Goal: Information Seeking & Learning: Learn about a topic

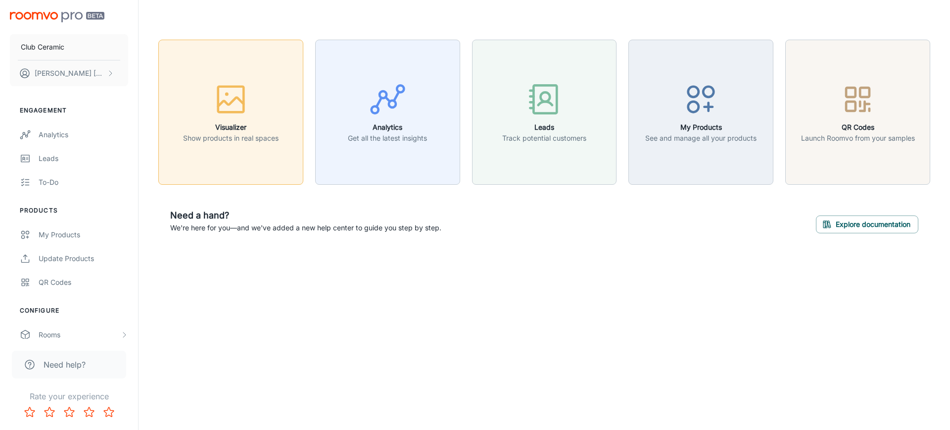
click at [243, 119] on div "button" at bounding box center [231, 101] width 96 height 41
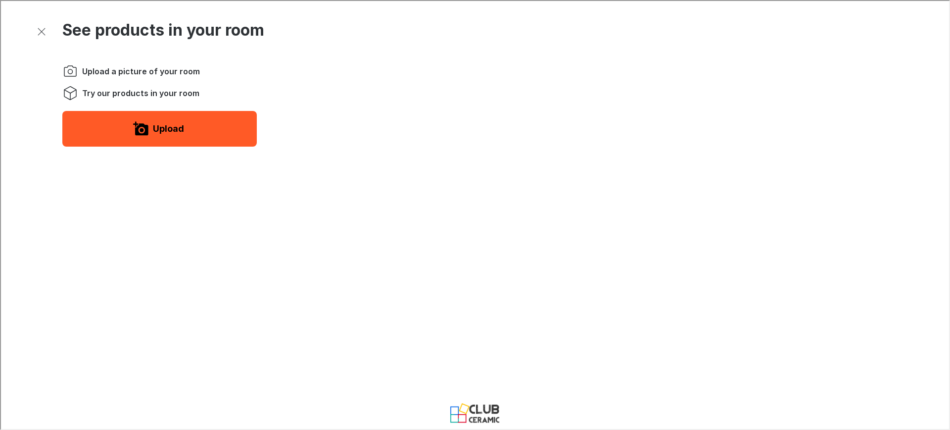
click at [113, 112] on button "Upload" at bounding box center [158, 128] width 194 height 36
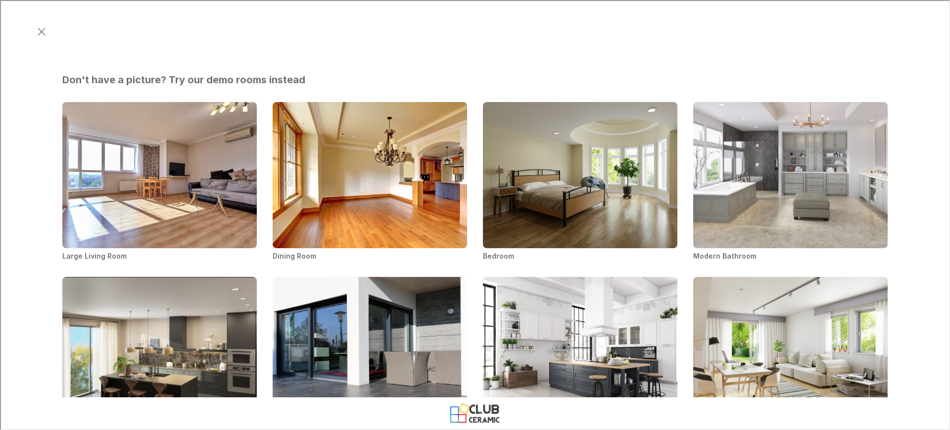
scroll to position [580, 0]
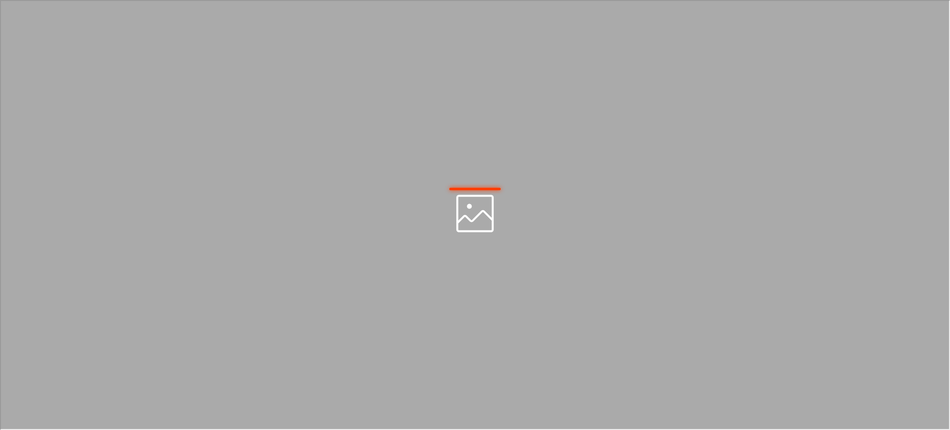
scroll to position [0, 0]
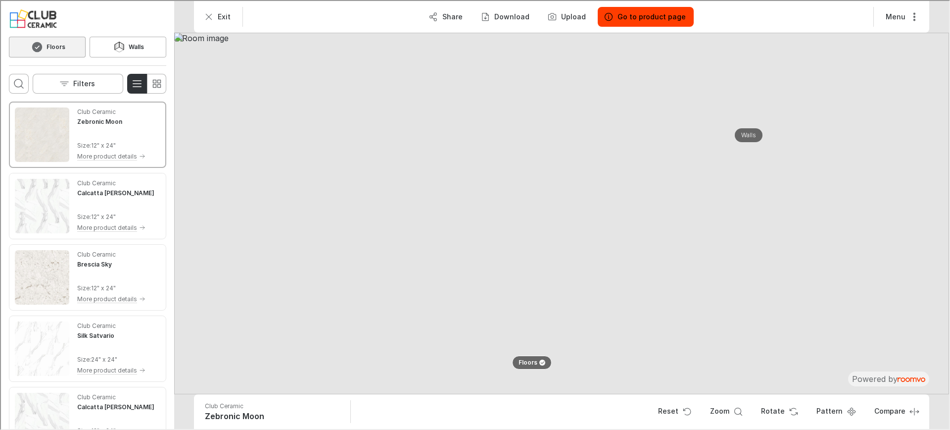
click at [621, 240] on img at bounding box center [560, 212] width 775 height 361
click at [757, 137] on button "Walls" at bounding box center [748, 134] width 32 height 17
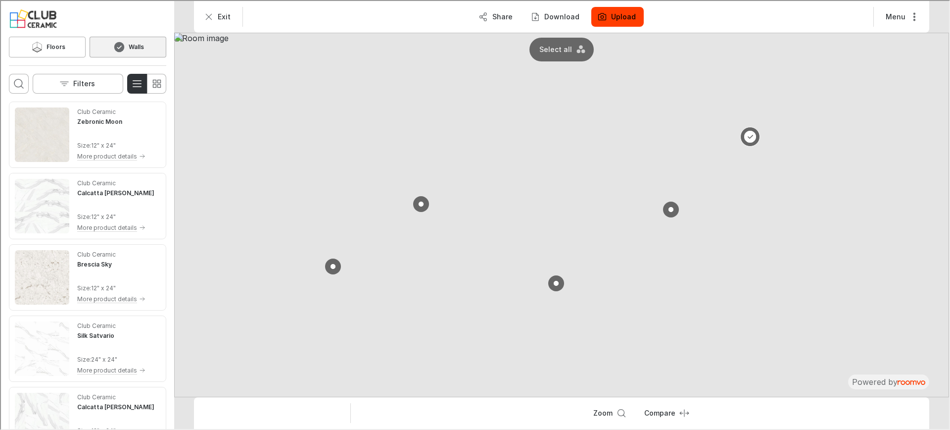
click at [750, 135] on button at bounding box center [749, 136] width 20 height 20
click at [37, 41] on icon at bounding box center [36, 46] width 15 height 12
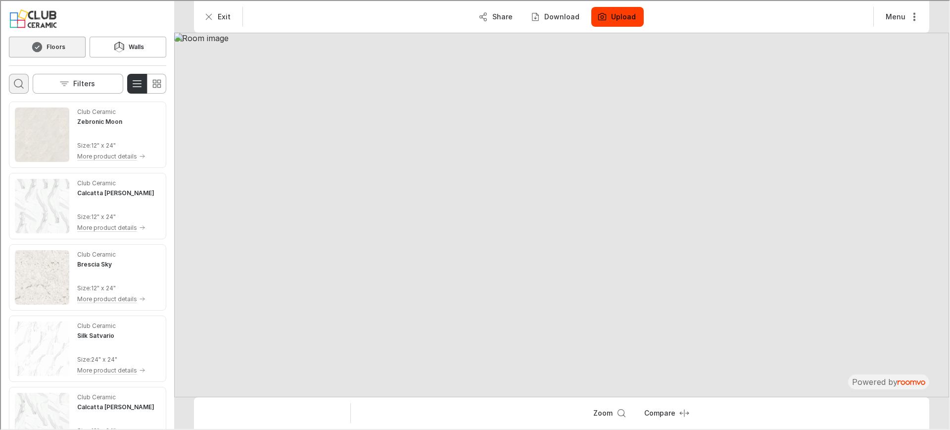
click at [9, 88] on button "Open search box" at bounding box center [18, 83] width 20 height 20
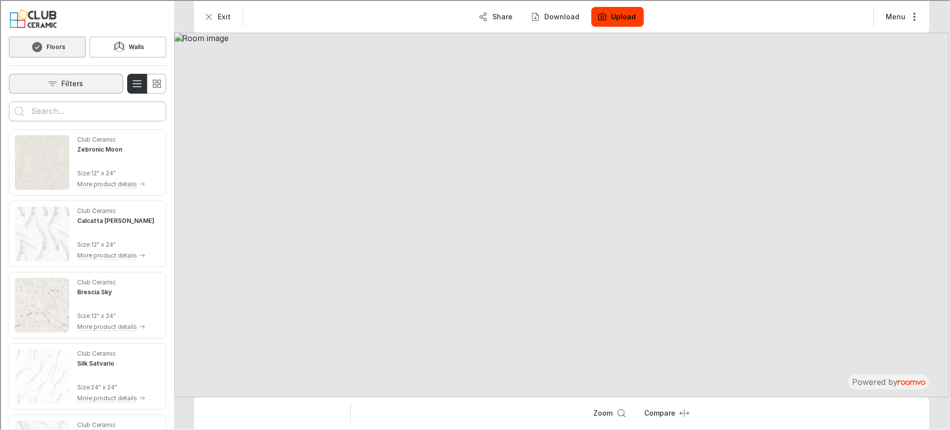
click at [52, 91] on button "Filters" at bounding box center [65, 83] width 114 height 20
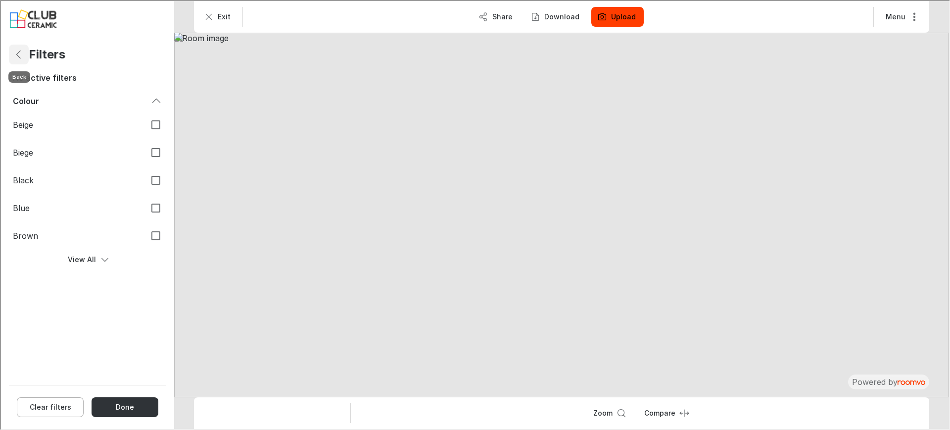
click at [19, 56] on icon "Back" at bounding box center [18, 54] width 12 height 12
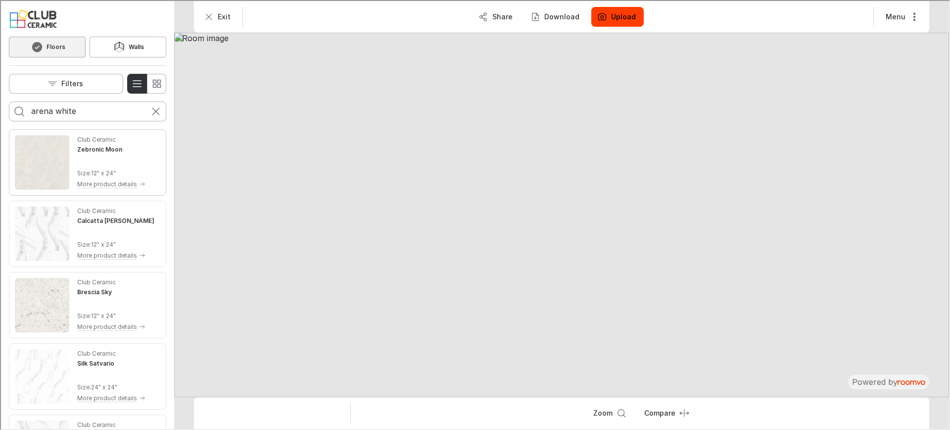
type input "arena white"
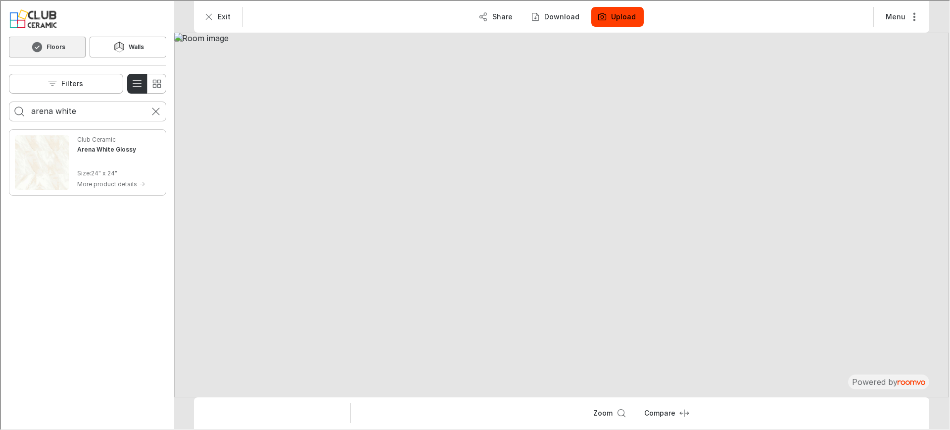
click at [44, 169] on img "See Arena White Glossy in the room" at bounding box center [41, 161] width 54 height 54
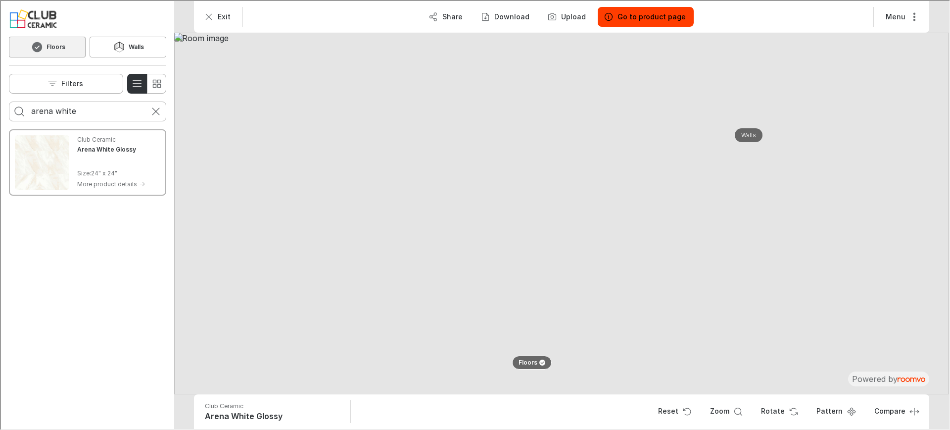
drag, startPoint x: 614, startPoint y: 203, endPoint x: 558, endPoint y: 198, distance: 56.1
click at [547, 201] on img at bounding box center [560, 212] width 775 height 361
click at [745, 135] on p "Walls" at bounding box center [747, 134] width 15 height 8
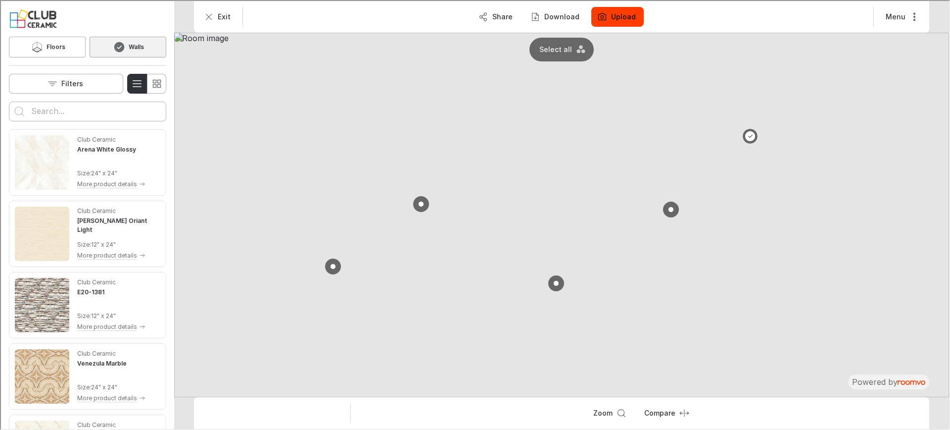
click at [99, 116] on input "Enter products to search for" at bounding box center [86, 110] width 113 height 16
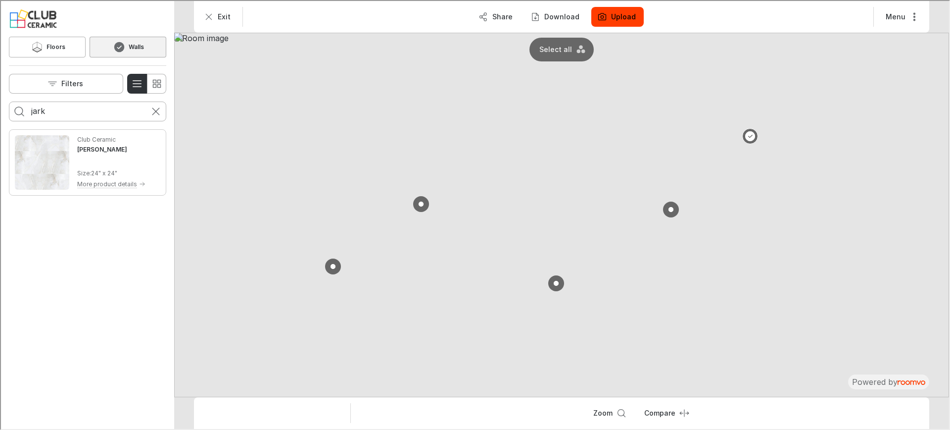
click at [83, 164] on div "Club Ceramic [PERSON_NAME] Size : 24" x 24" More product details" at bounding box center [110, 161] width 68 height 54
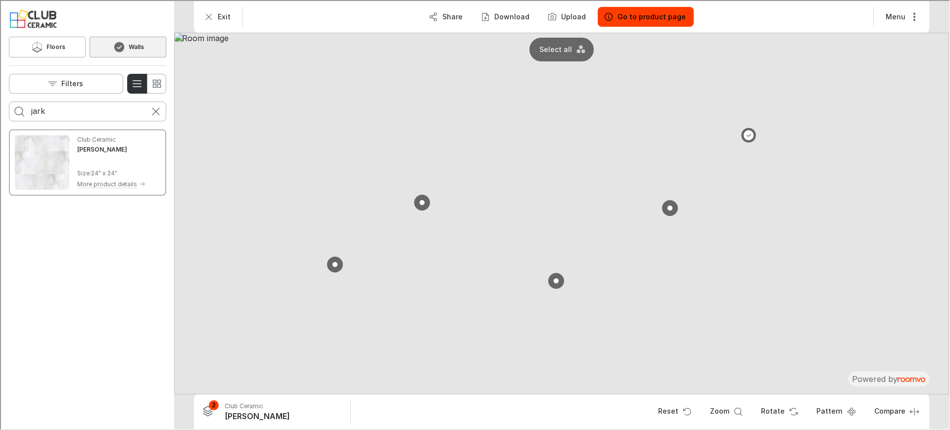
drag, startPoint x: 484, startPoint y: 162, endPoint x: 379, endPoint y: 157, distance: 105.1
click at [379, 157] on img at bounding box center [560, 212] width 775 height 361
drag, startPoint x: 621, startPoint y: 161, endPoint x: 436, endPoint y: 159, distance: 184.1
click at [408, 158] on img at bounding box center [560, 212] width 775 height 361
click at [671, 206] on button at bounding box center [669, 207] width 20 height 20
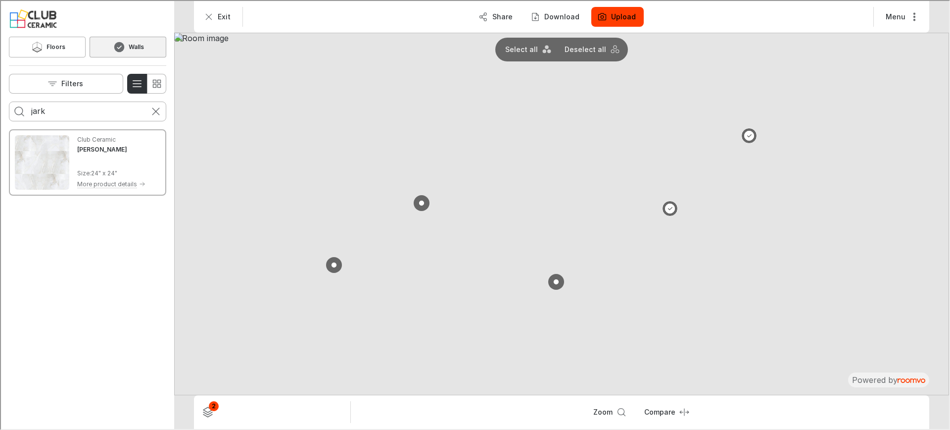
click at [105, 161] on div "Club Ceramic [PERSON_NAME] Size : 24" x 24" More product details" at bounding box center [110, 161] width 68 height 54
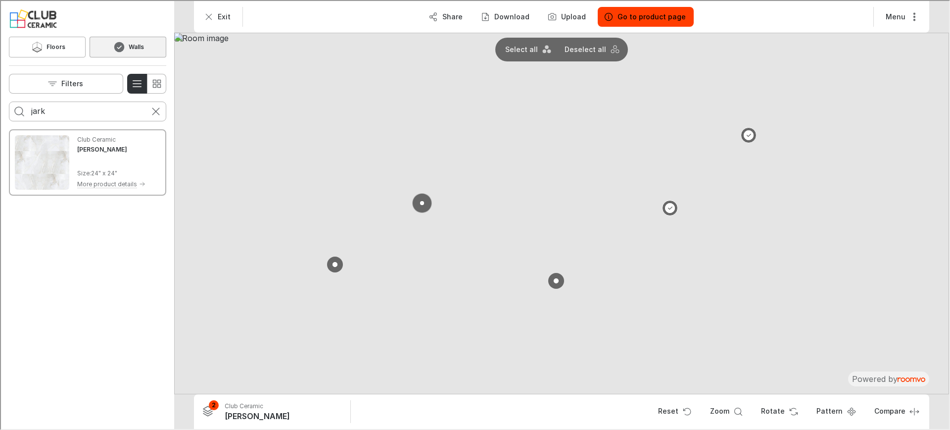
click at [422, 201] on button at bounding box center [421, 202] width 20 height 20
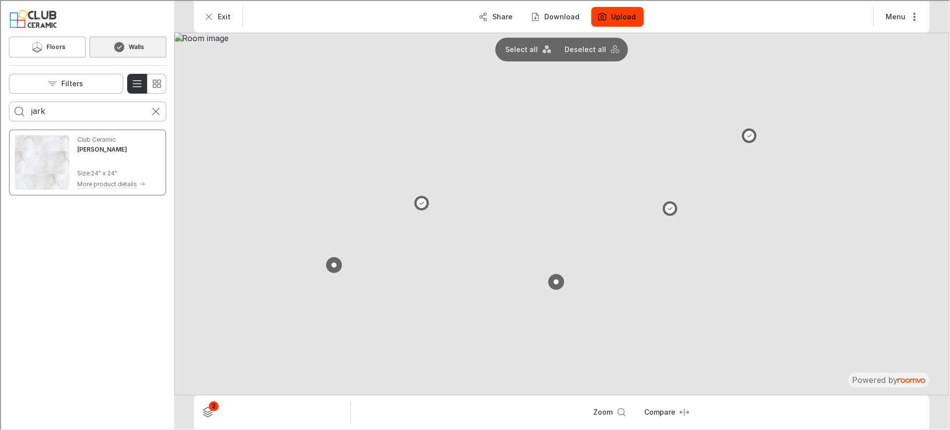
click at [121, 114] on input "jark" at bounding box center [86, 110] width 113 height 16
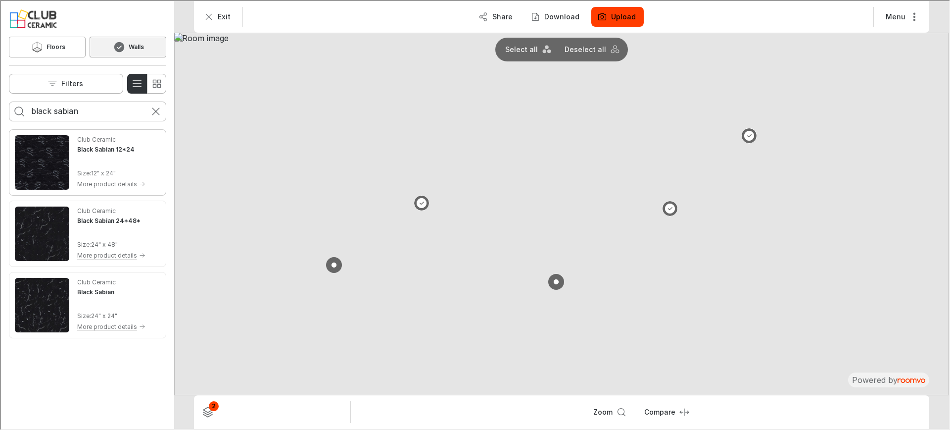
click at [39, 173] on img "See Black Sabian 12*24 in the room" at bounding box center [41, 161] width 54 height 54
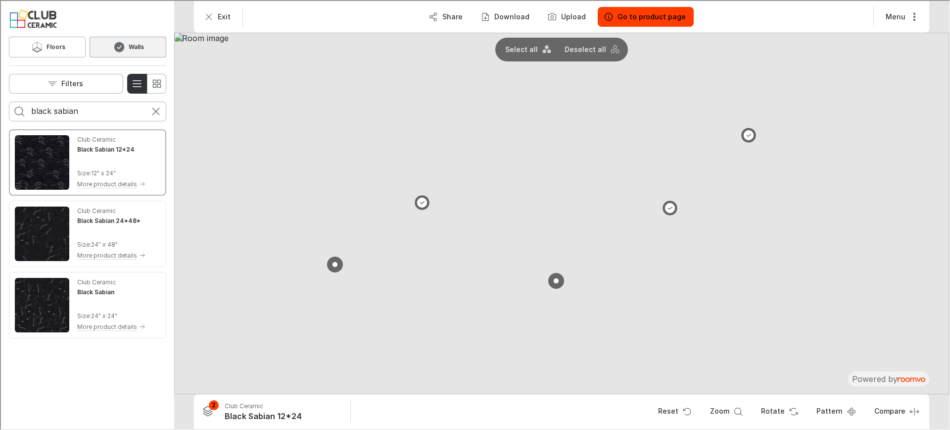
click at [528, 222] on img at bounding box center [560, 212] width 775 height 361
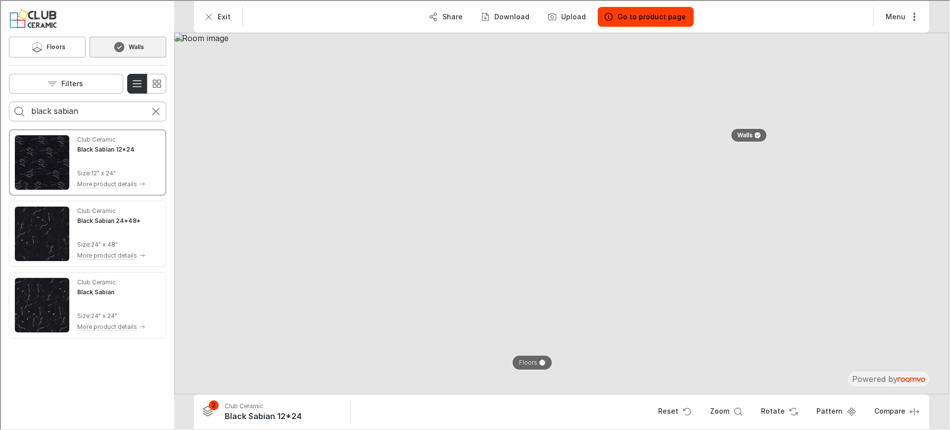
click at [542, 220] on img at bounding box center [560, 212] width 775 height 361
click at [562, 222] on img at bounding box center [560, 212] width 775 height 361
click at [745, 136] on p "Walls" at bounding box center [743, 134] width 15 height 8
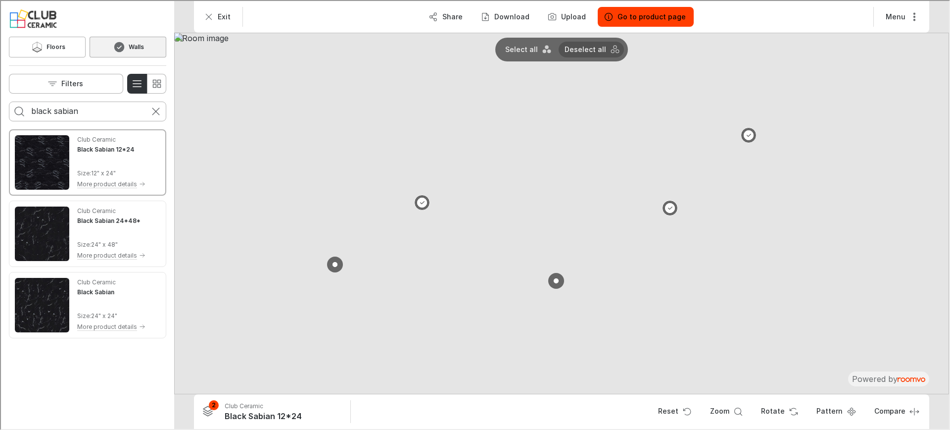
click at [587, 54] on button "Deselect all" at bounding box center [590, 49] width 65 height 16
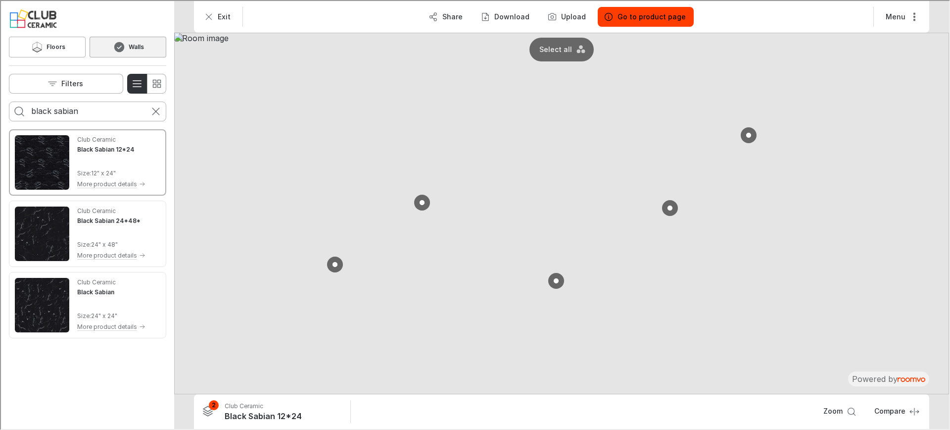
click at [400, 206] on img at bounding box center [560, 212] width 775 height 361
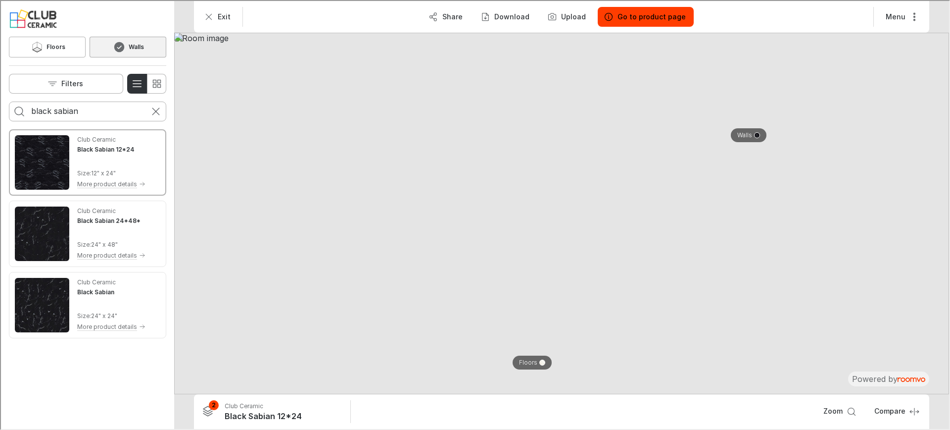
click at [419, 204] on img at bounding box center [560, 212] width 775 height 361
click at [684, 155] on img at bounding box center [560, 212] width 775 height 361
click at [747, 129] on button "Walls" at bounding box center [748, 134] width 36 height 14
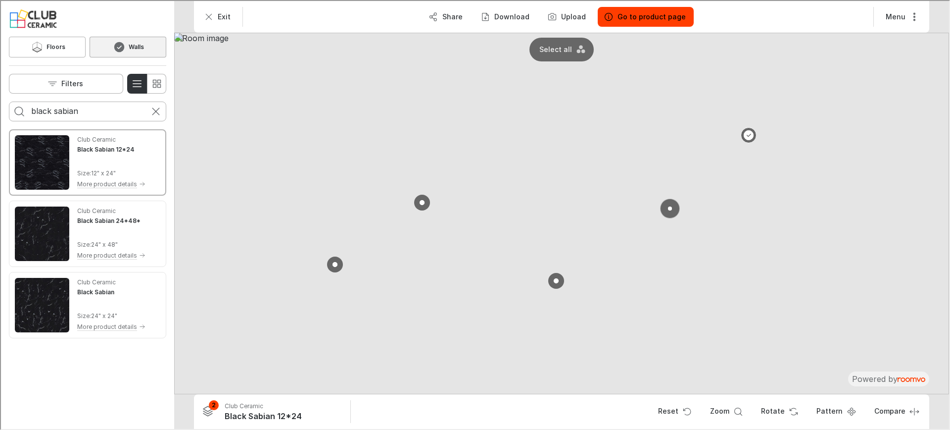
click at [664, 206] on button at bounding box center [669, 207] width 20 height 20
click at [747, 130] on button at bounding box center [748, 135] width 20 height 20
drag, startPoint x: 667, startPoint y: 202, endPoint x: 579, endPoint y: 211, distance: 87.6
click at [667, 202] on button at bounding box center [669, 207] width 16 height 16
click at [431, 213] on img at bounding box center [560, 212] width 775 height 361
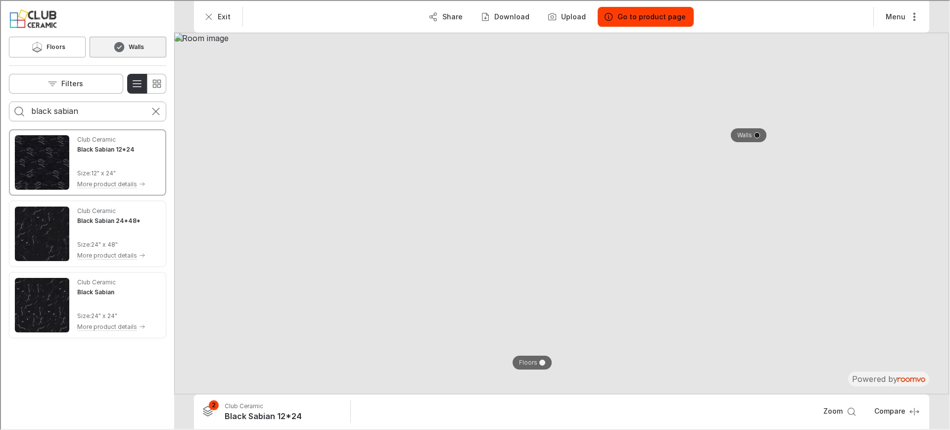
click at [430, 213] on img at bounding box center [560, 212] width 775 height 361
click at [719, 206] on img at bounding box center [560, 212] width 775 height 361
click at [665, 209] on img at bounding box center [560, 212] width 775 height 361
click at [712, 170] on img at bounding box center [560, 212] width 775 height 361
click at [751, 137] on p "Walls" at bounding box center [743, 134] width 15 height 8
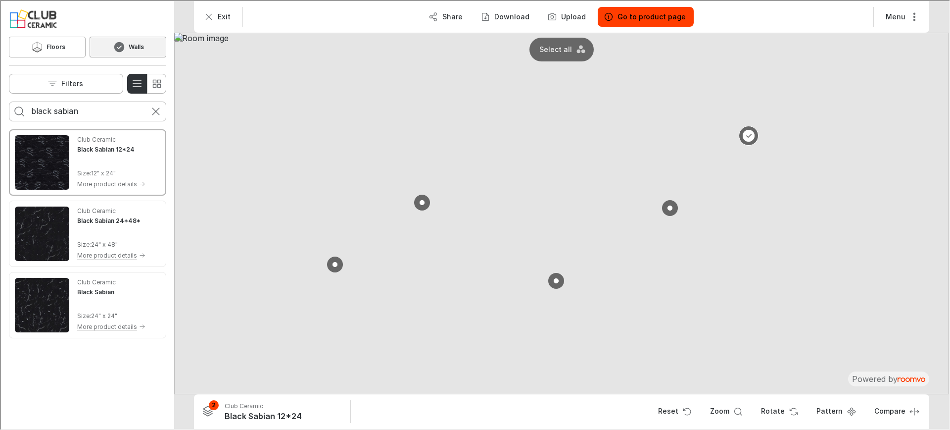
click at [743, 138] on button at bounding box center [748, 135] width 20 height 20
click at [670, 215] on img at bounding box center [560, 212] width 775 height 361
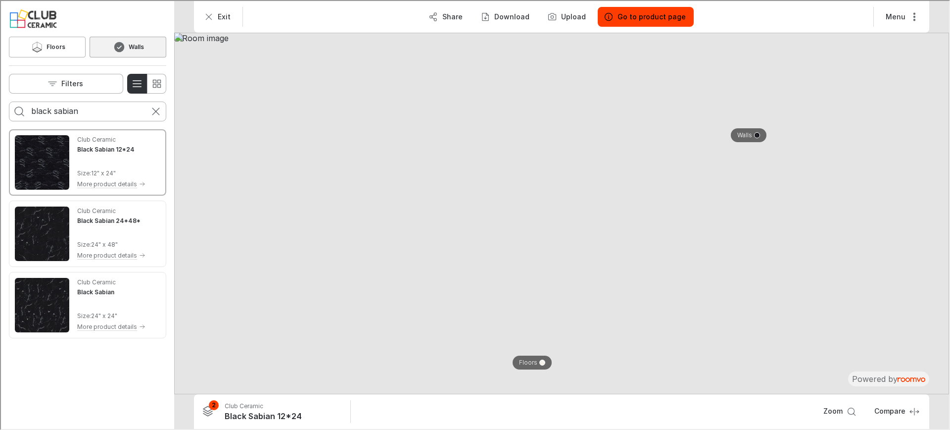
click at [670, 159] on img at bounding box center [560, 212] width 775 height 361
click at [718, 143] on img at bounding box center [560, 212] width 775 height 361
click at [736, 136] on p "Walls" at bounding box center [743, 134] width 15 height 8
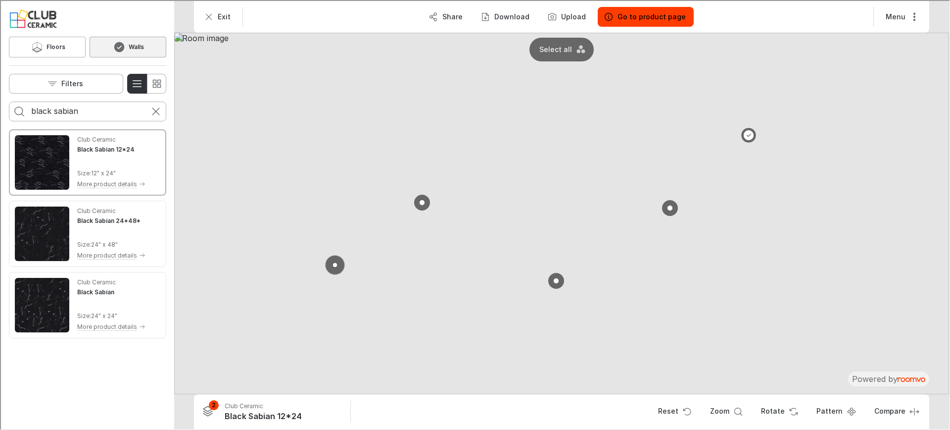
click at [337, 264] on button at bounding box center [334, 264] width 20 height 20
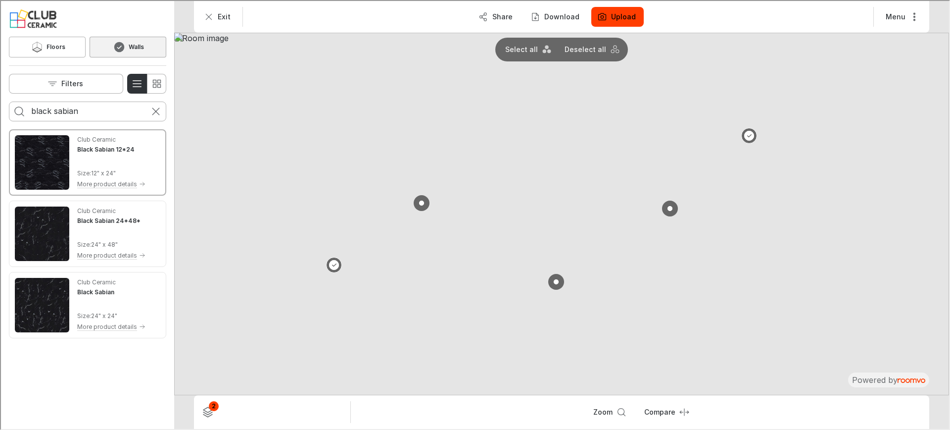
click at [56, 156] on img "See Black Sabian 12*24 in the room" at bounding box center [41, 161] width 54 height 54
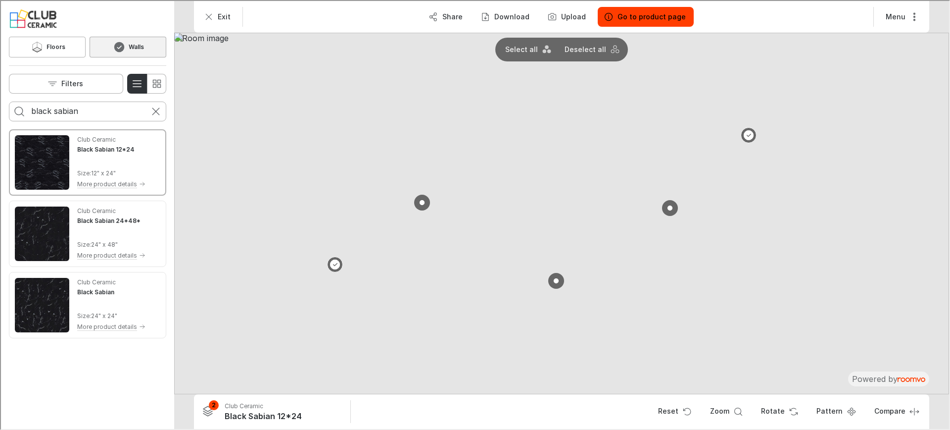
click at [436, 232] on img at bounding box center [560, 212] width 775 height 361
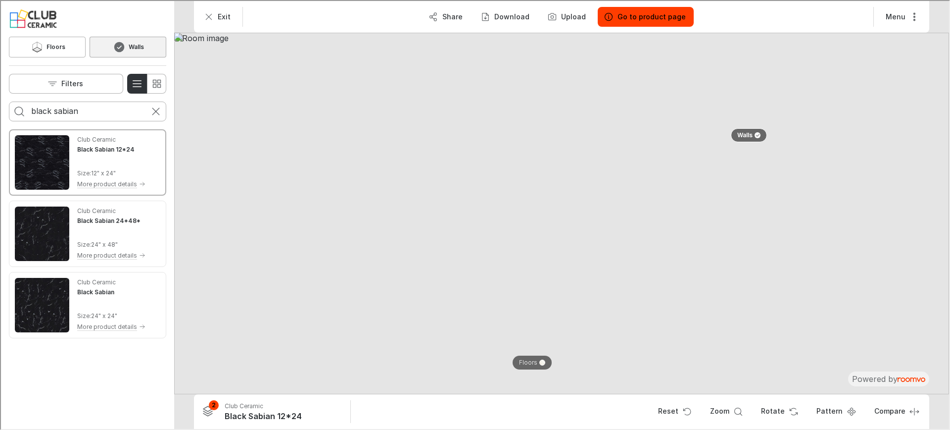
click at [429, 204] on img at bounding box center [560, 212] width 775 height 361
click at [427, 193] on img at bounding box center [560, 212] width 775 height 361
drag, startPoint x: 659, startPoint y: 184, endPoint x: 665, endPoint y: 175, distance: 11.0
click at [658, 184] on img at bounding box center [560, 212] width 775 height 361
click at [744, 137] on p "Walls" at bounding box center [743, 134] width 15 height 8
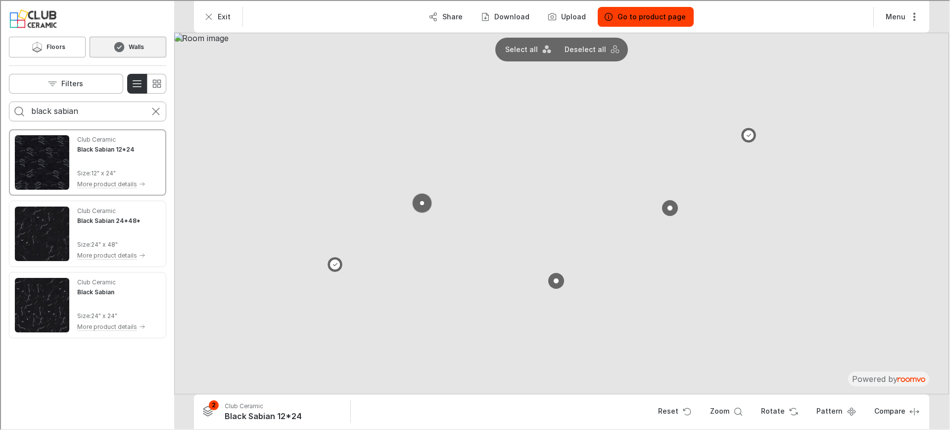
click at [417, 204] on button at bounding box center [421, 202] width 20 height 20
click at [326, 264] on button at bounding box center [334, 264] width 20 height 20
click at [559, 278] on button at bounding box center [555, 280] width 20 height 20
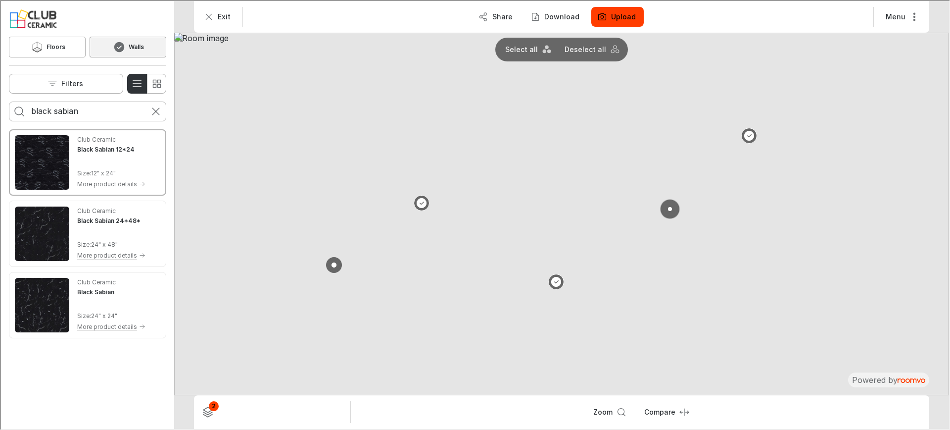
click at [672, 209] on button at bounding box center [669, 208] width 20 height 20
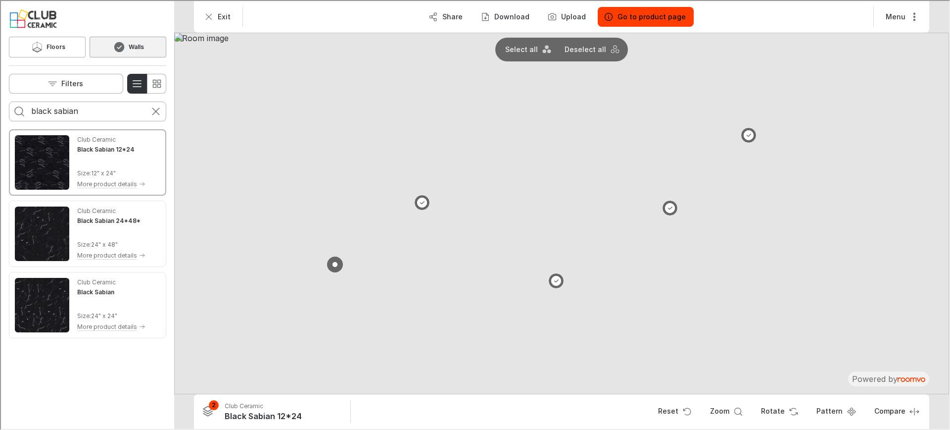
click at [95, 114] on input "black sabian" at bounding box center [86, 110] width 113 height 16
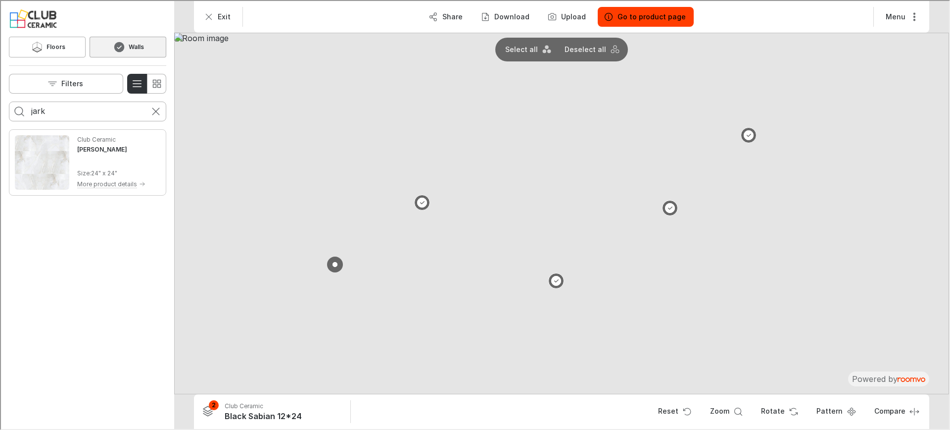
click at [39, 169] on img "See Jark Bianco in the room" at bounding box center [41, 161] width 54 height 54
click at [54, 118] on div "jark" at bounding box center [86, 110] width 113 height 20
click at [40, 109] on input "jark" at bounding box center [86, 110] width 113 height 16
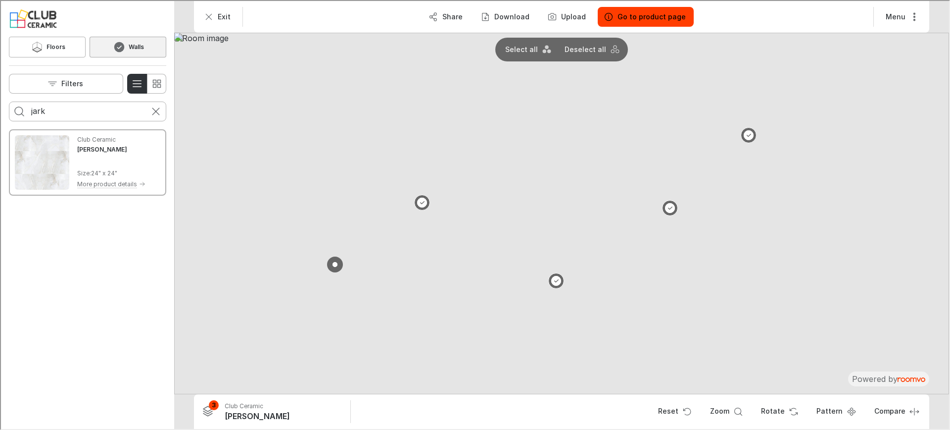
click at [40, 109] on input "jark" at bounding box center [86, 110] width 113 height 16
click at [25, 164] on img "See Arena White Glossy in the room" at bounding box center [41, 161] width 54 height 54
click at [279, 255] on img at bounding box center [560, 212] width 775 height 361
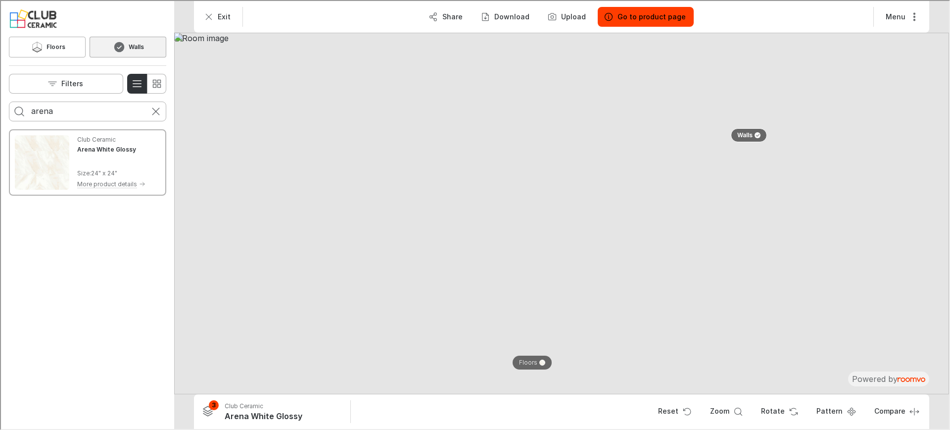
click at [63, 100] on div "arena" at bounding box center [86, 110] width 113 height 20
click at [59, 111] on input "arena" at bounding box center [86, 110] width 113 height 16
click at [43, 148] on img "See Jark Bianco in the room" at bounding box center [41, 161] width 54 height 54
click at [33, 108] on input "jark" at bounding box center [86, 110] width 113 height 16
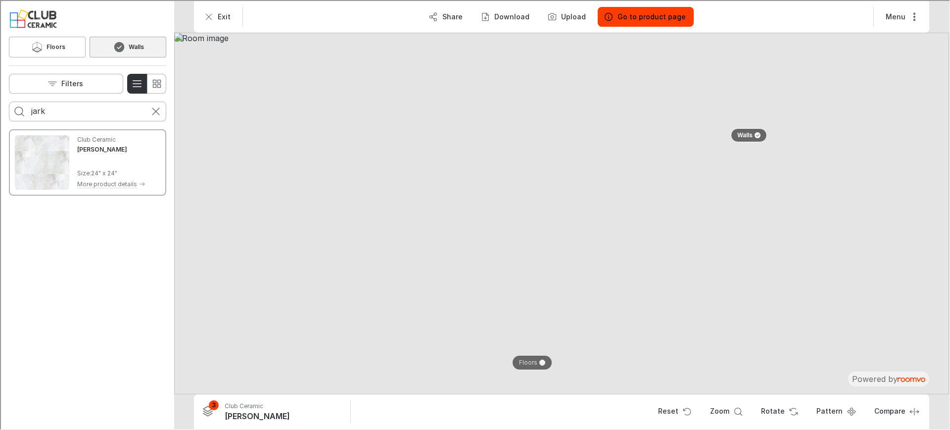
click at [33, 108] on input "jark" at bounding box center [86, 110] width 113 height 16
click at [27, 158] on img "See Arena White Glossy in the room" at bounding box center [41, 161] width 54 height 54
click at [38, 111] on input "arena" at bounding box center [86, 110] width 113 height 16
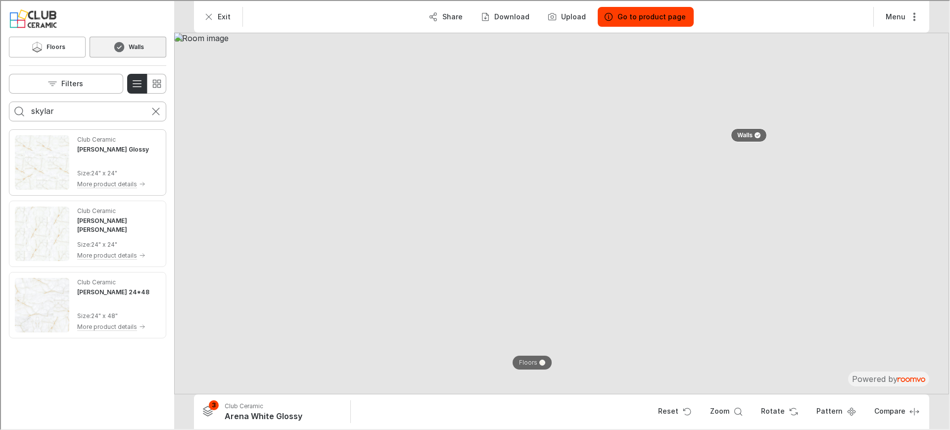
click at [32, 171] on img "See Skylar White Glossy in the room" at bounding box center [41, 161] width 54 height 54
click at [33, 113] on input "skylar" at bounding box center [86, 110] width 113 height 16
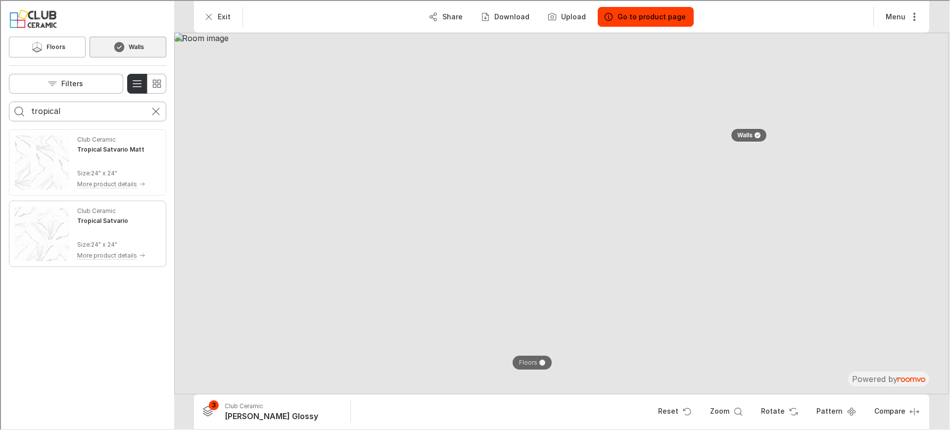
click at [41, 235] on img "See Tropical Satvario in the room" at bounding box center [41, 232] width 54 height 54
drag, startPoint x: 506, startPoint y: 358, endPoint x: 513, endPoint y: 358, distance: 7.4
click at [506, 358] on img at bounding box center [560, 212] width 775 height 361
click at [529, 357] on p "Floors" at bounding box center [527, 361] width 18 height 8
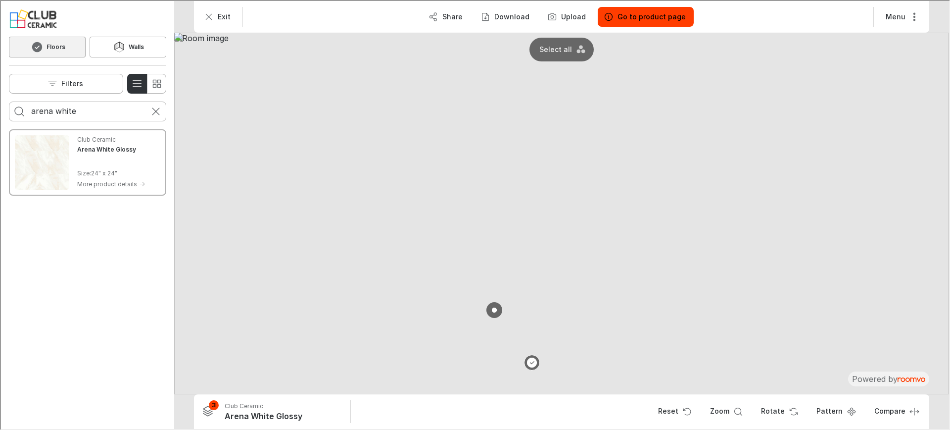
click at [48, 108] on input "arena white" at bounding box center [86, 110] width 113 height 16
click at [41, 144] on img "See Tropical Satvario Matt in the room" at bounding box center [41, 161] width 54 height 54
click at [582, 156] on img at bounding box center [560, 212] width 775 height 361
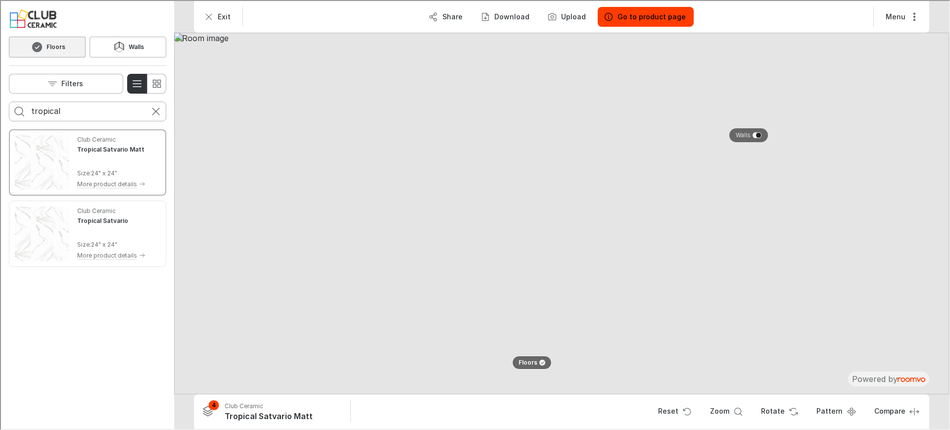
click at [44, 109] on input "tropical" at bounding box center [86, 110] width 113 height 16
click at [43, 151] on img "See Albama Onyx in the room" at bounding box center [41, 161] width 54 height 54
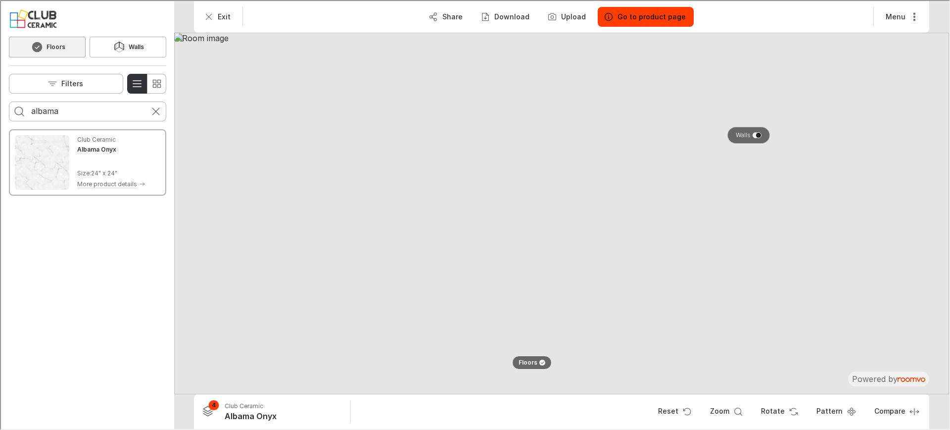
click at [735, 133] on p "Walls" at bounding box center [742, 134] width 15 height 8
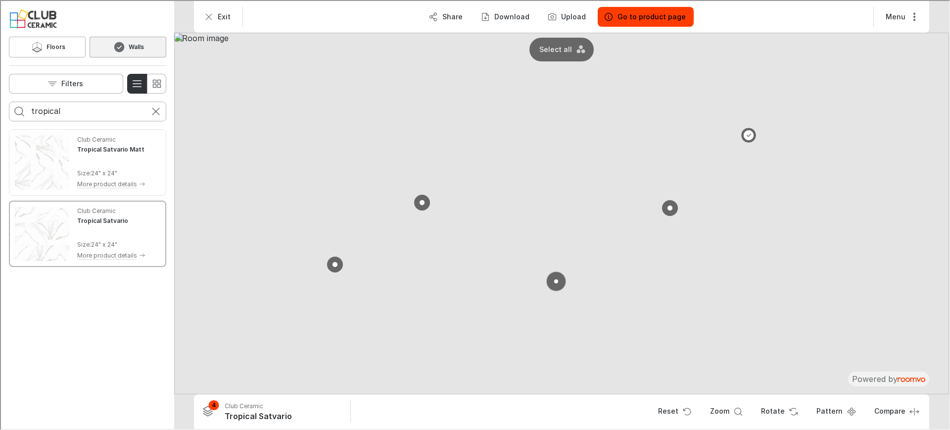
click at [557, 276] on button at bounding box center [555, 280] width 20 height 20
click at [425, 203] on button at bounding box center [421, 202] width 20 height 20
click at [674, 205] on button at bounding box center [669, 207] width 20 height 20
click at [64, 115] on input "tropical" at bounding box center [86, 110] width 113 height 16
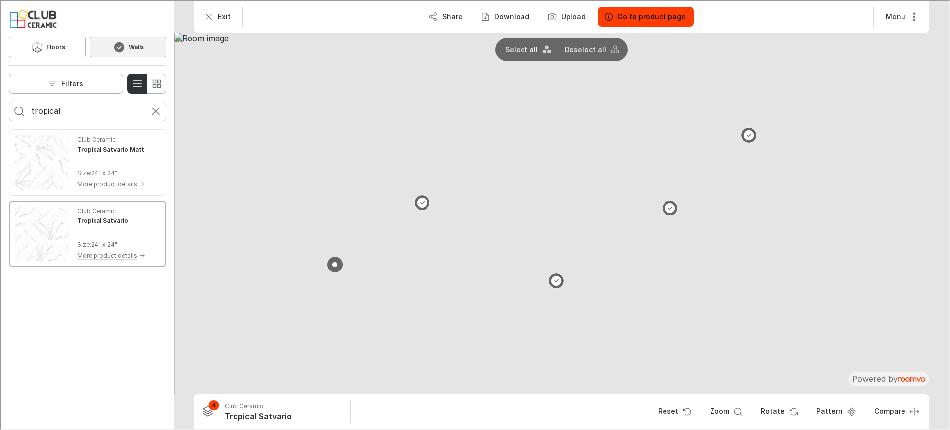
click at [64, 115] on input "tropical" at bounding box center [86, 110] width 113 height 16
type input "albama"
click at [57, 162] on img "See Albama Onyx in the room" at bounding box center [41, 161] width 54 height 54
click at [34, 113] on input "albama" at bounding box center [86, 110] width 113 height 16
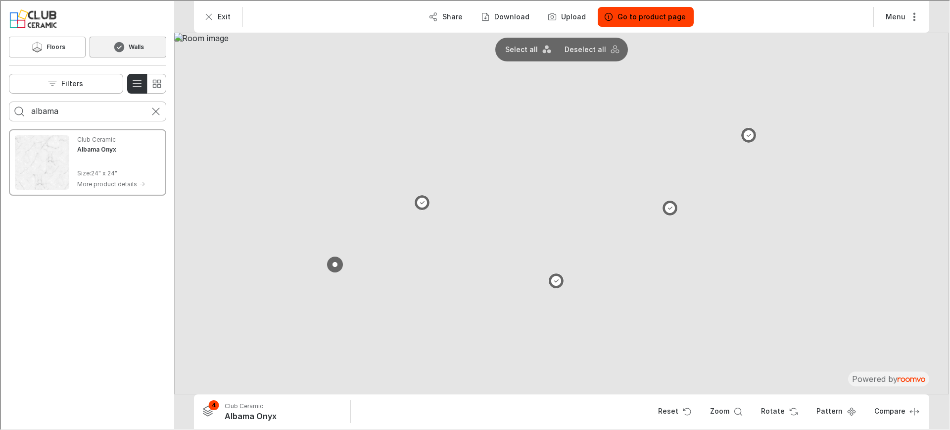
click at [246, 240] on img at bounding box center [560, 212] width 775 height 361
